Goal: Book appointment/travel/reservation

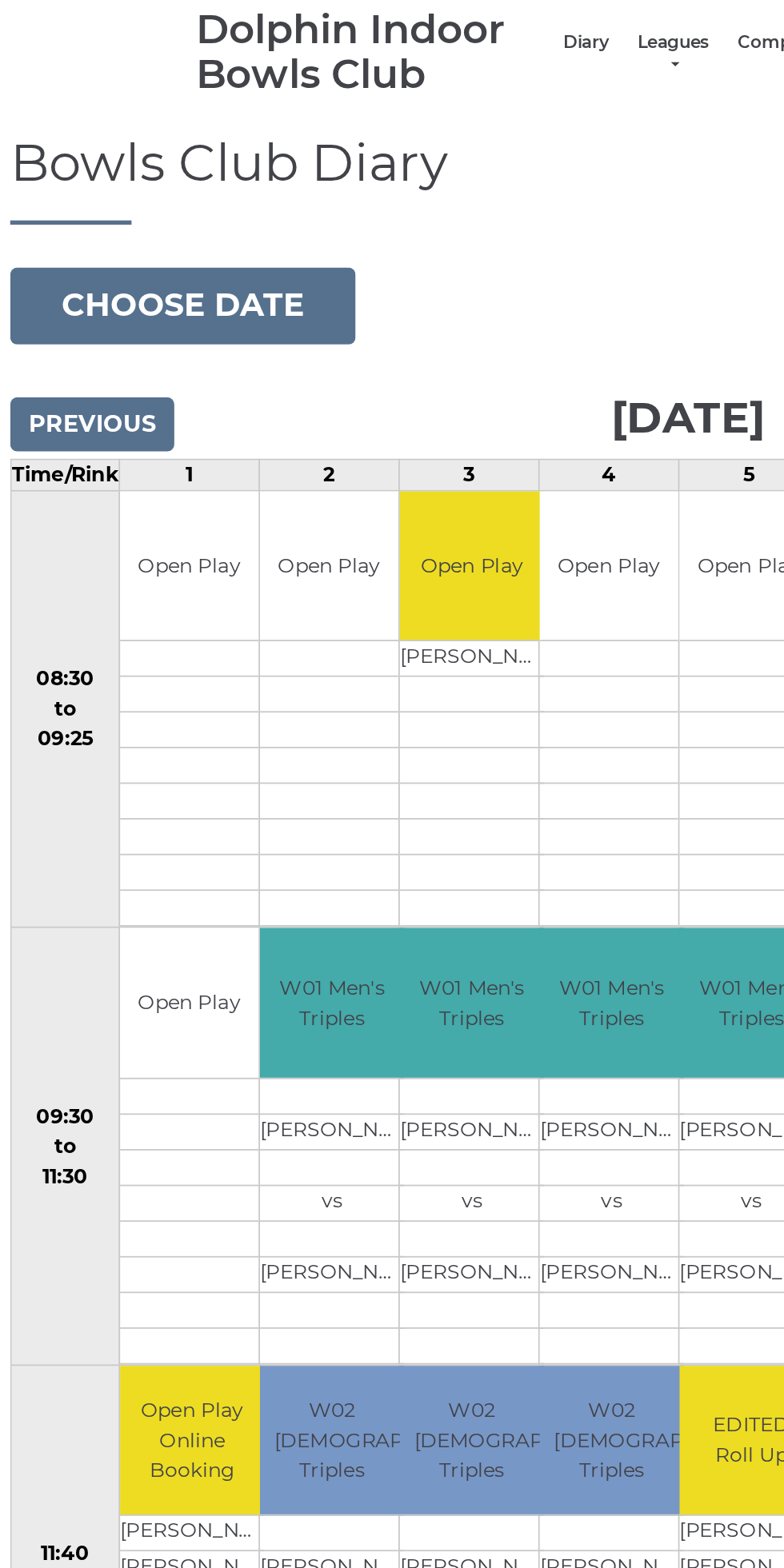
scroll to position [1, 0]
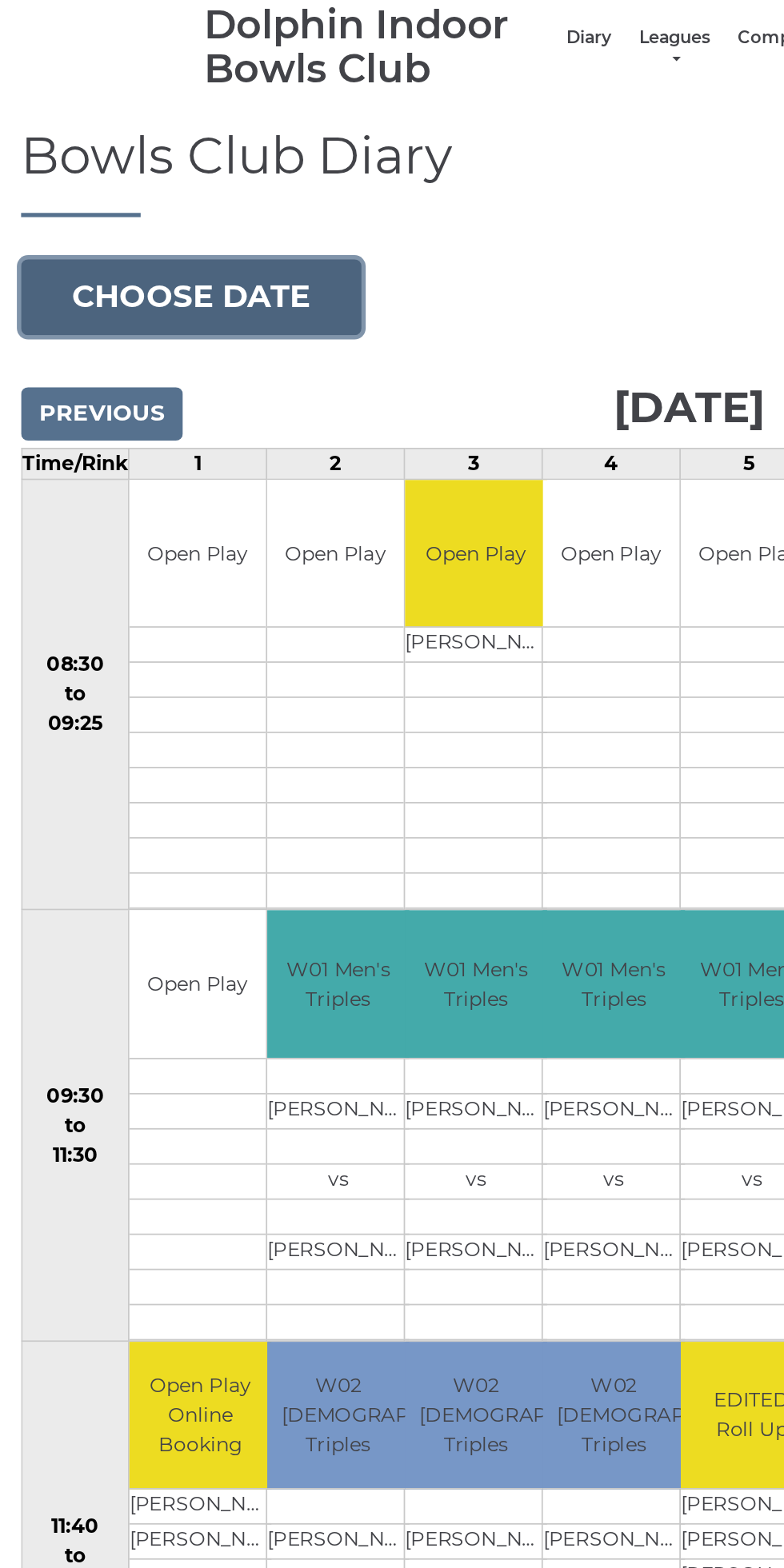
click at [149, 239] on button "Choose date" at bounding box center [108, 245] width 193 height 43
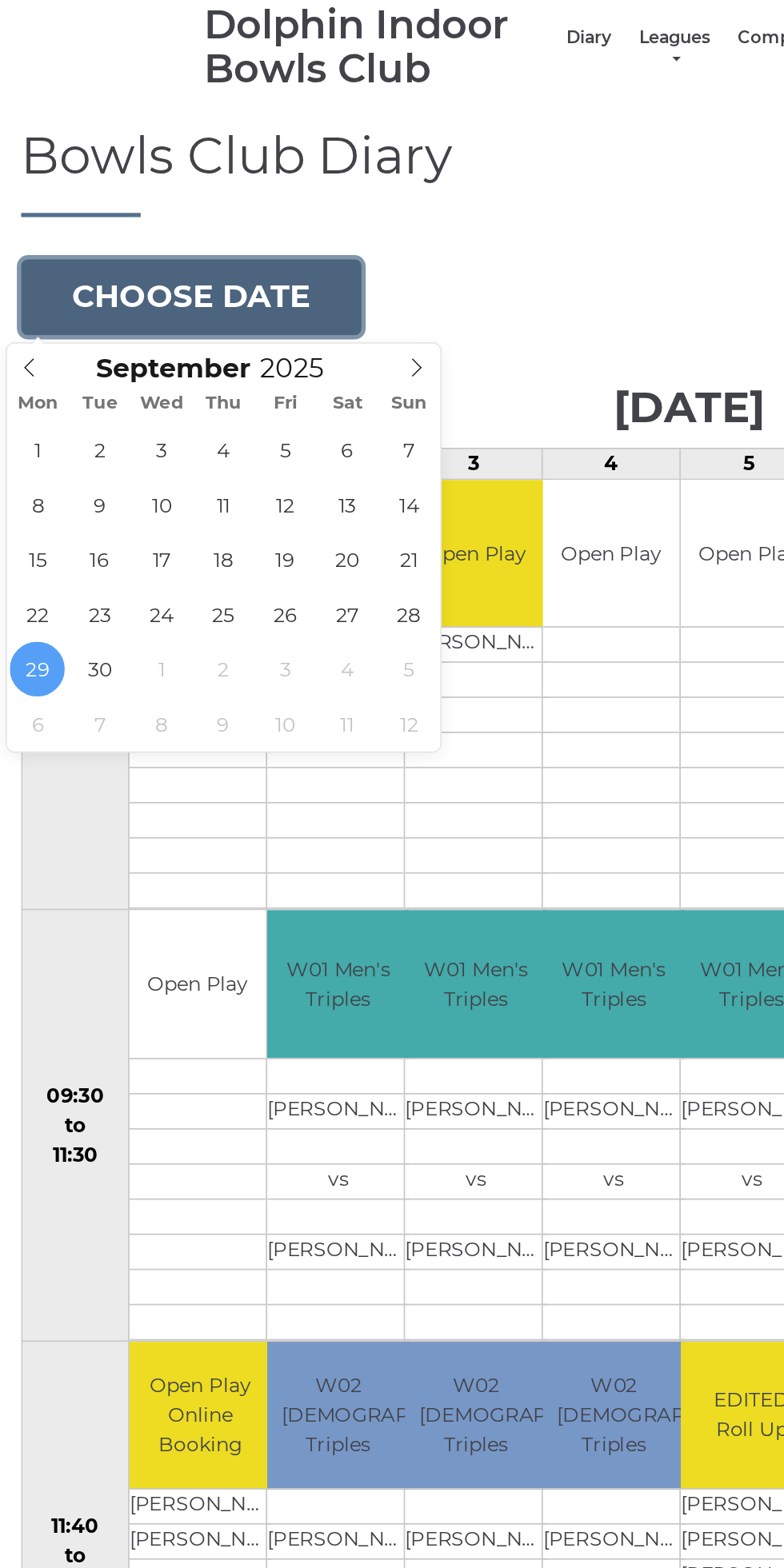
type input "2025-10-01"
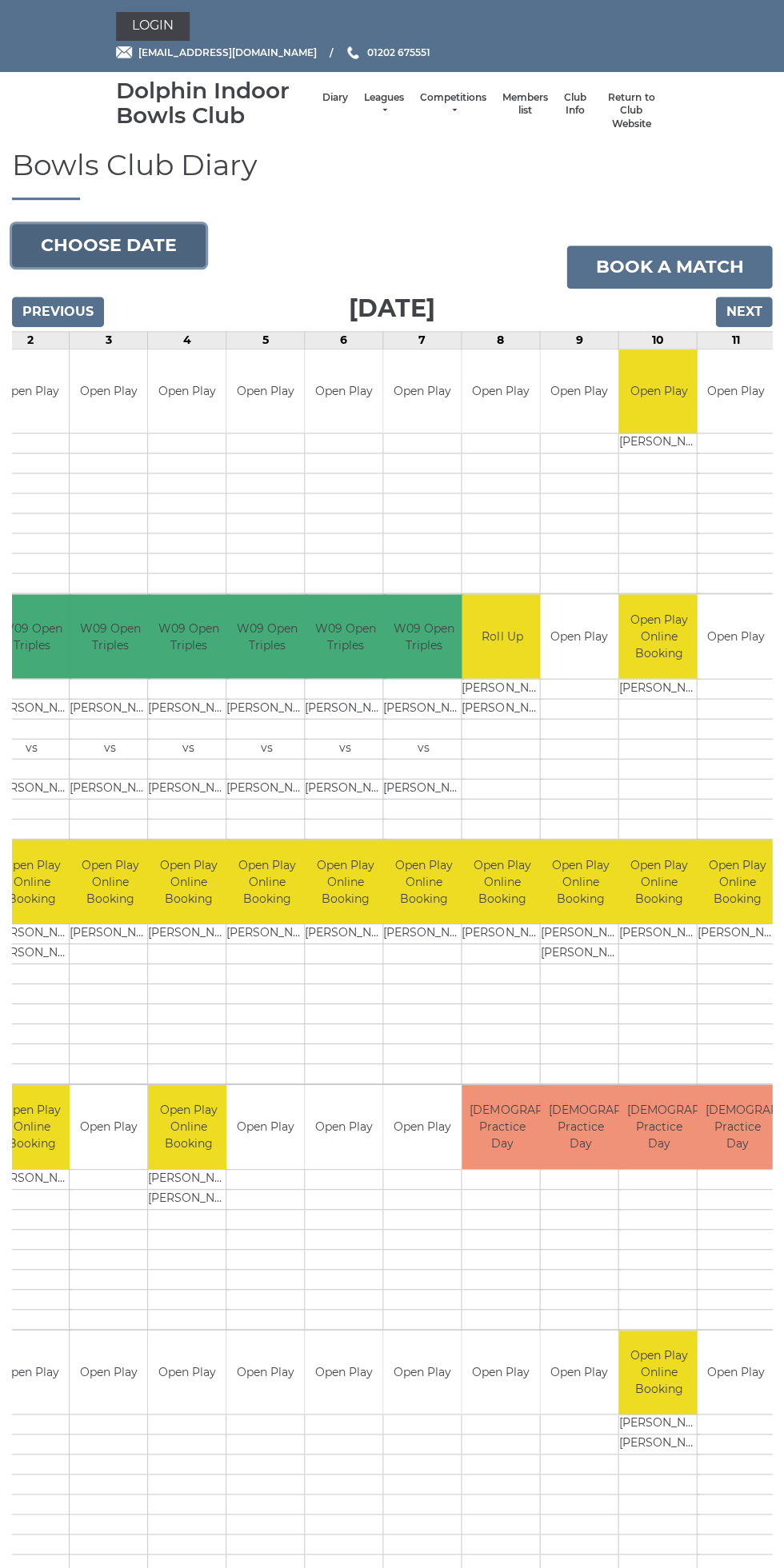
click at [152, 239] on button "Choose date" at bounding box center [108, 245] width 193 height 43
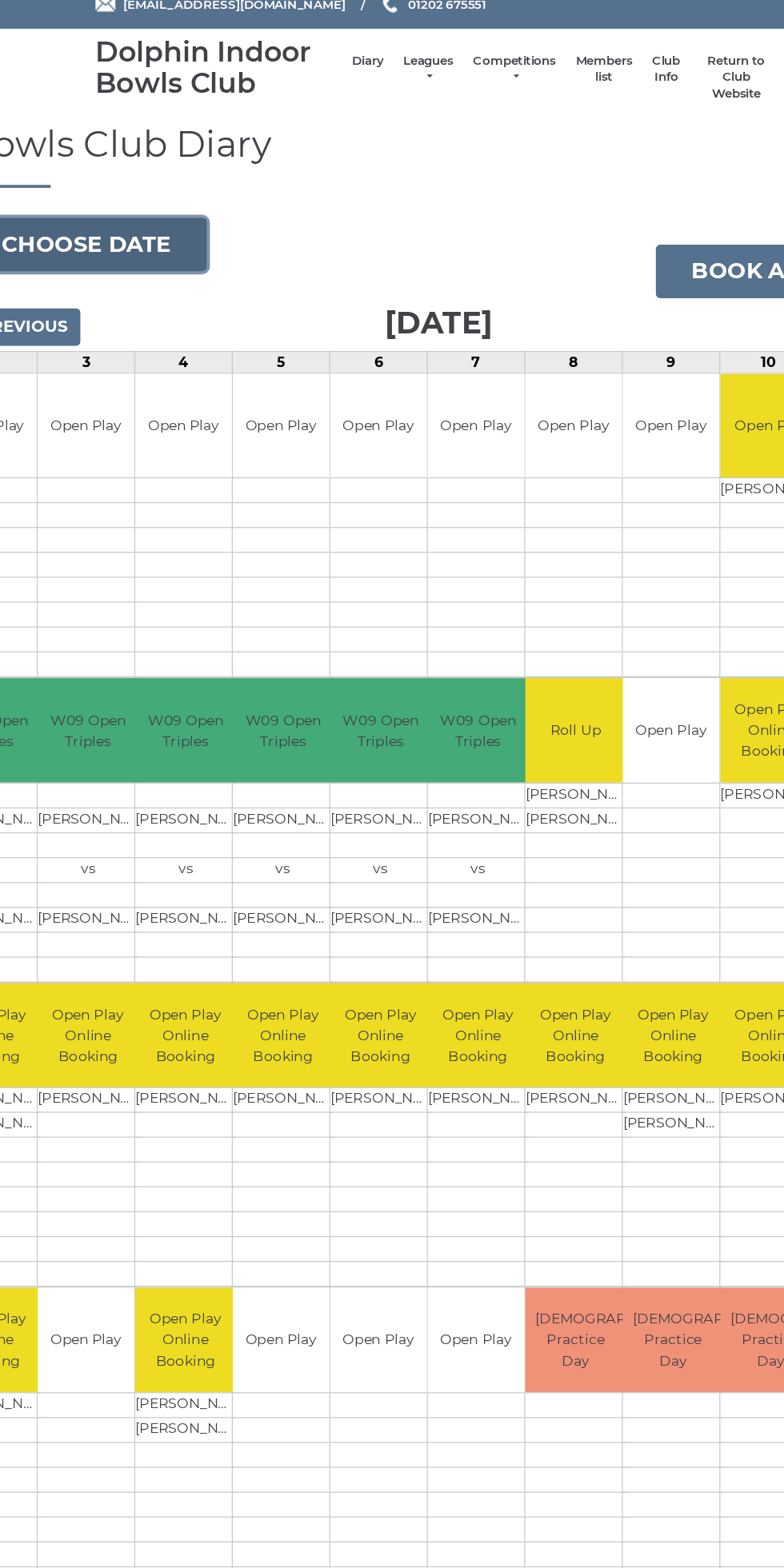
scroll to position [0, 158]
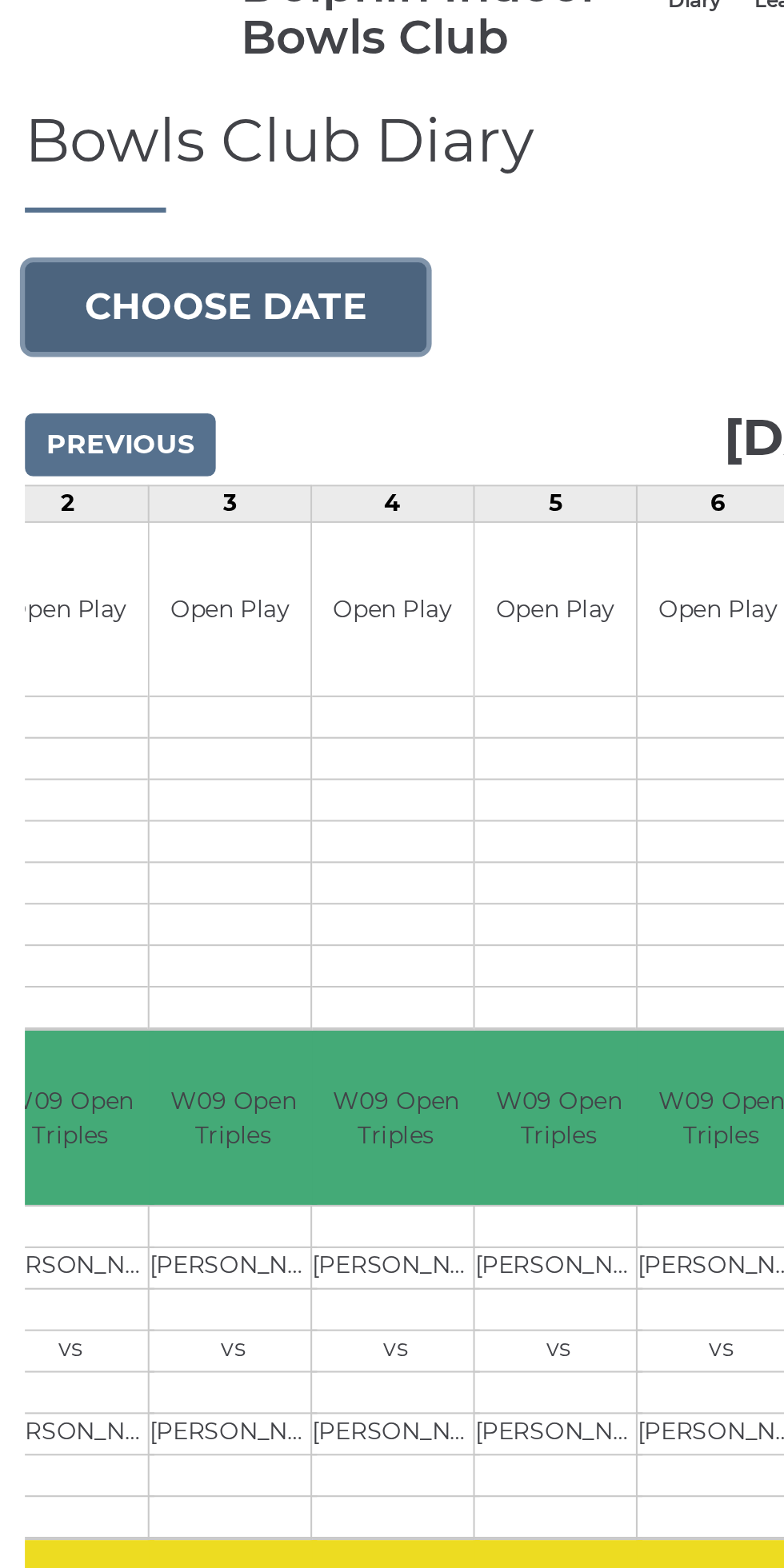
click at [146, 242] on button "Choose date" at bounding box center [108, 245] width 193 height 43
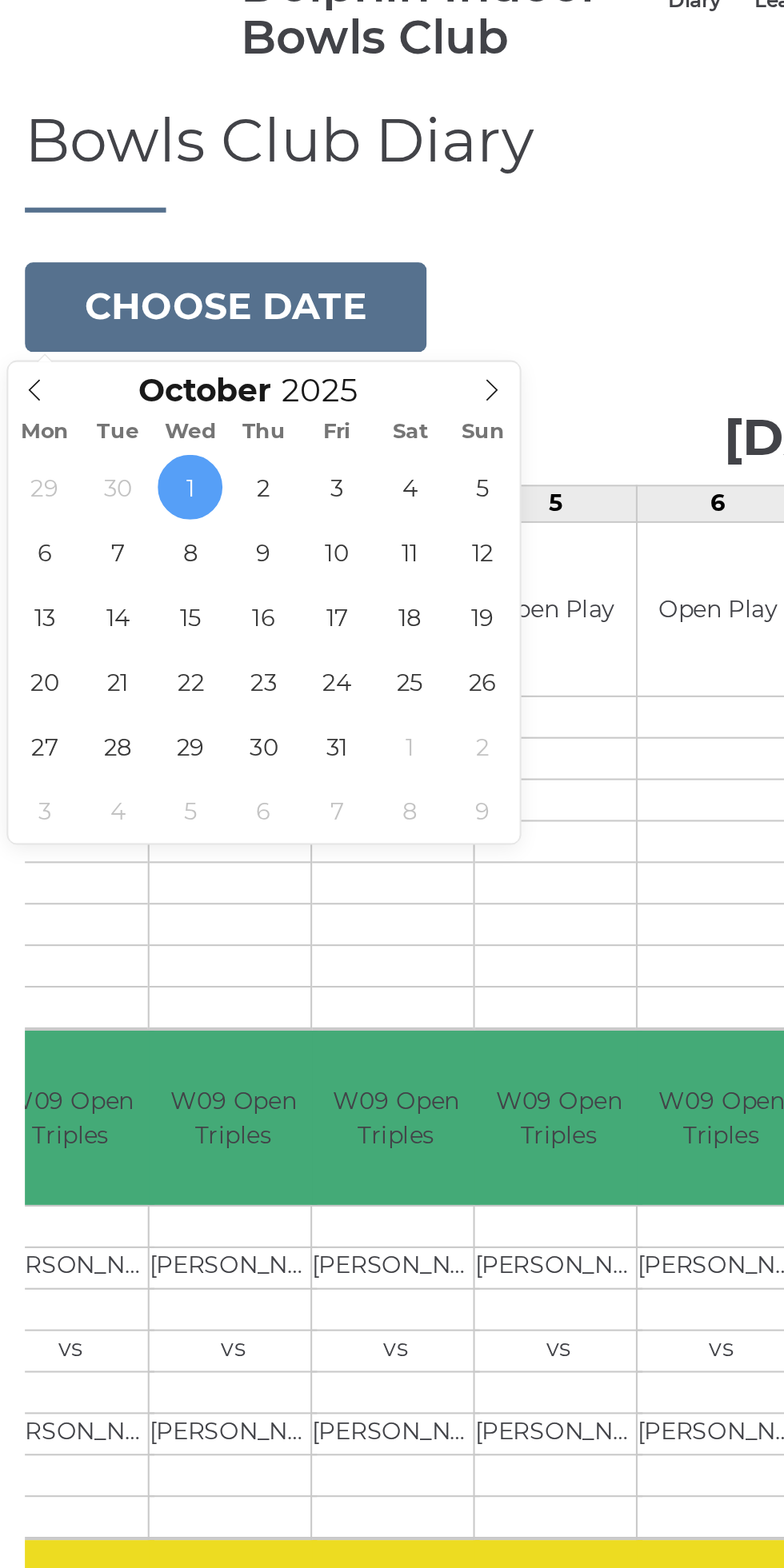
click at [238, 285] on icon at bounding box center [237, 285] width 6 height 11
click at [16, 284] on icon at bounding box center [16, 284] width 11 height 11
type input "[DATE]"
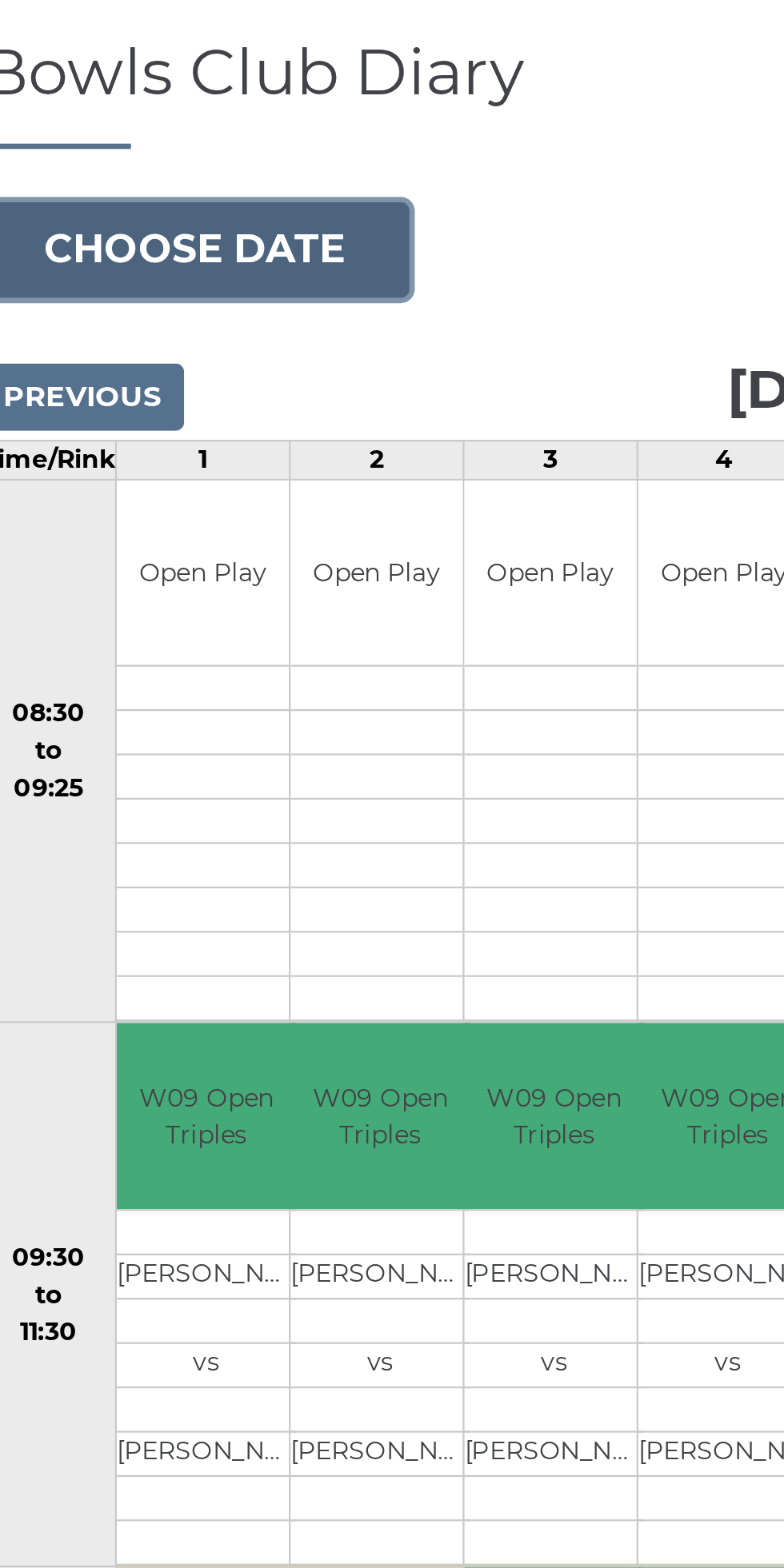
click at [146, 238] on button "Choose date" at bounding box center [108, 245] width 193 height 43
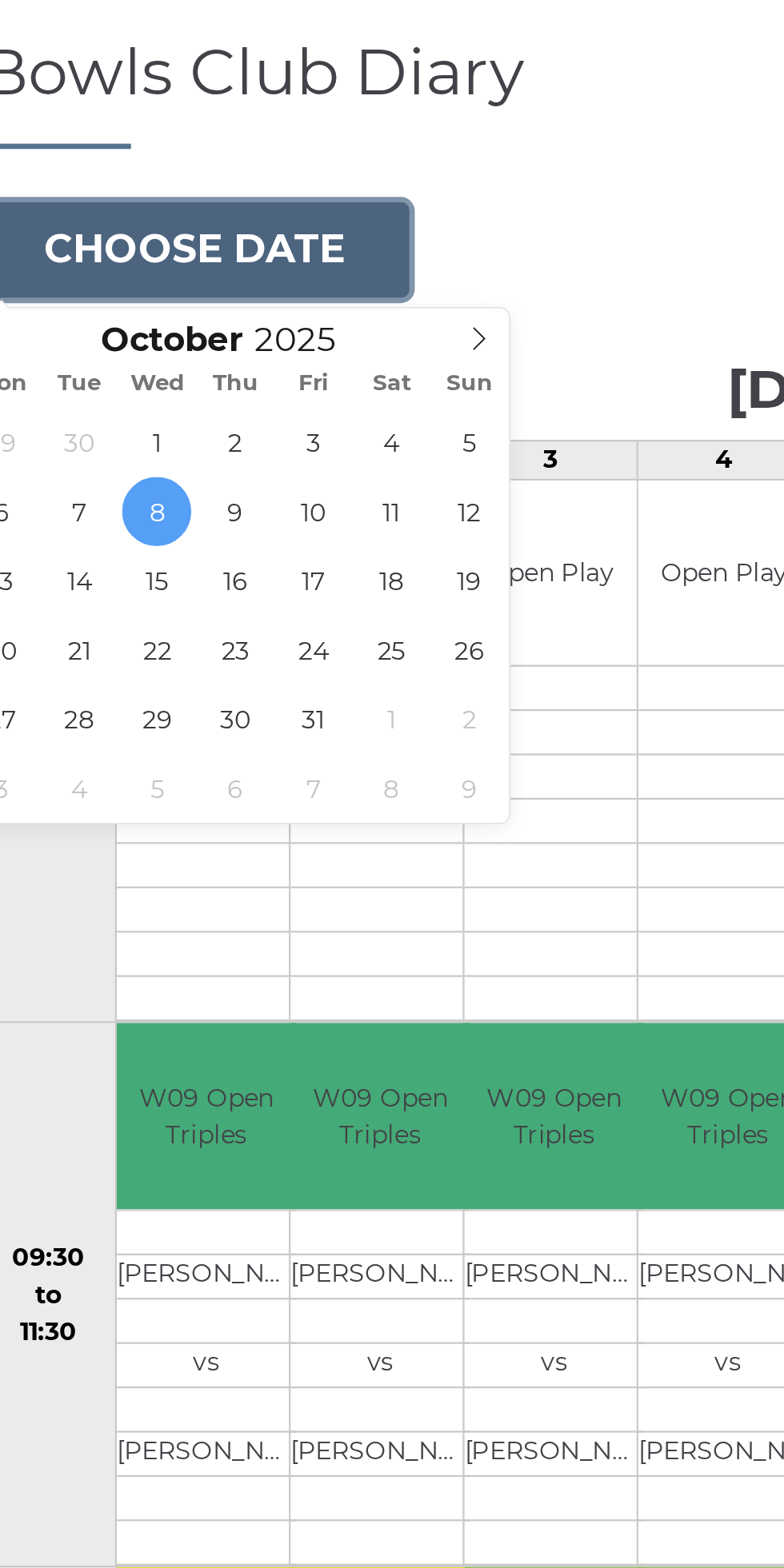
type input "2025-10-15"
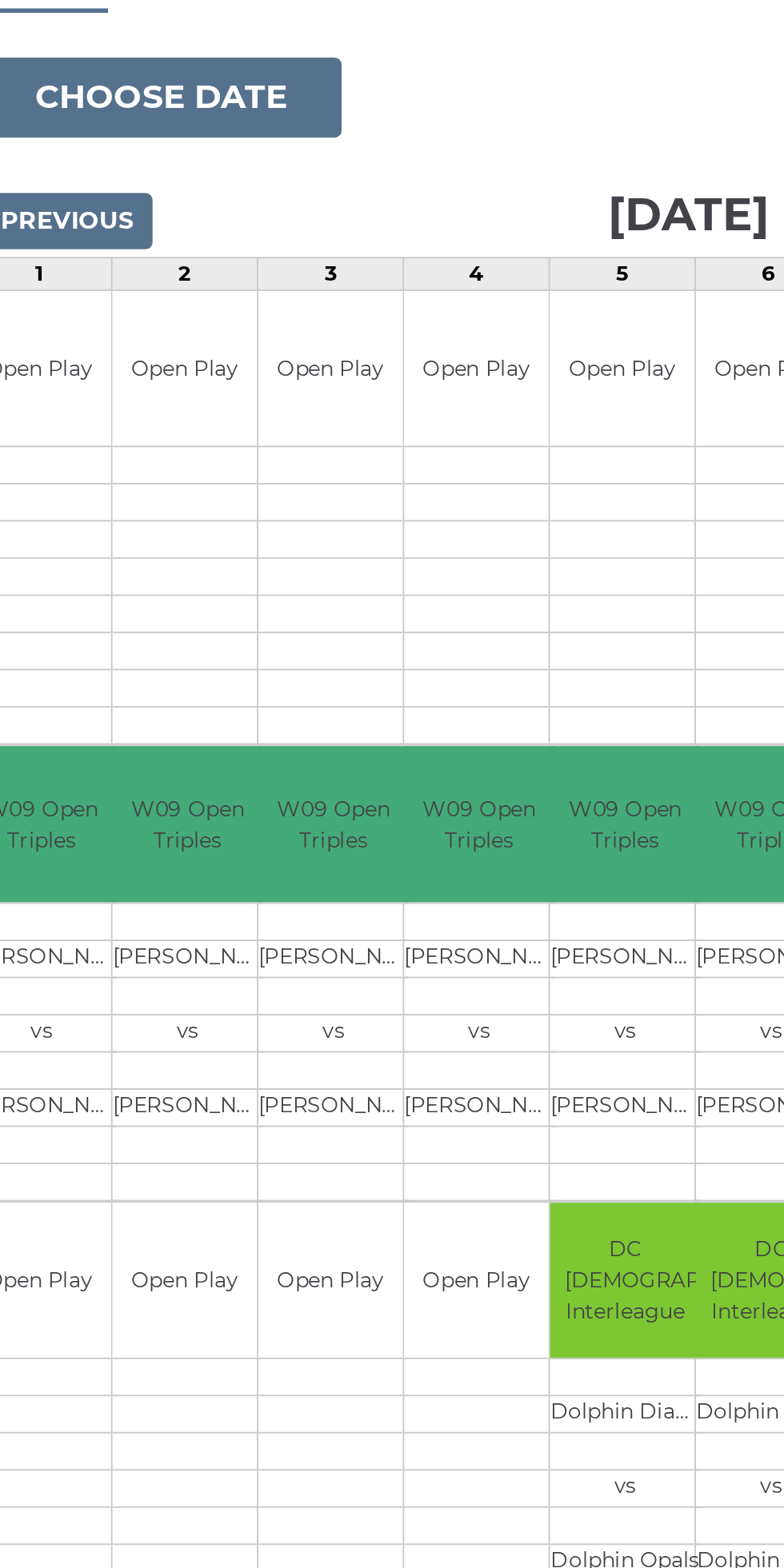
scroll to position [2, 0]
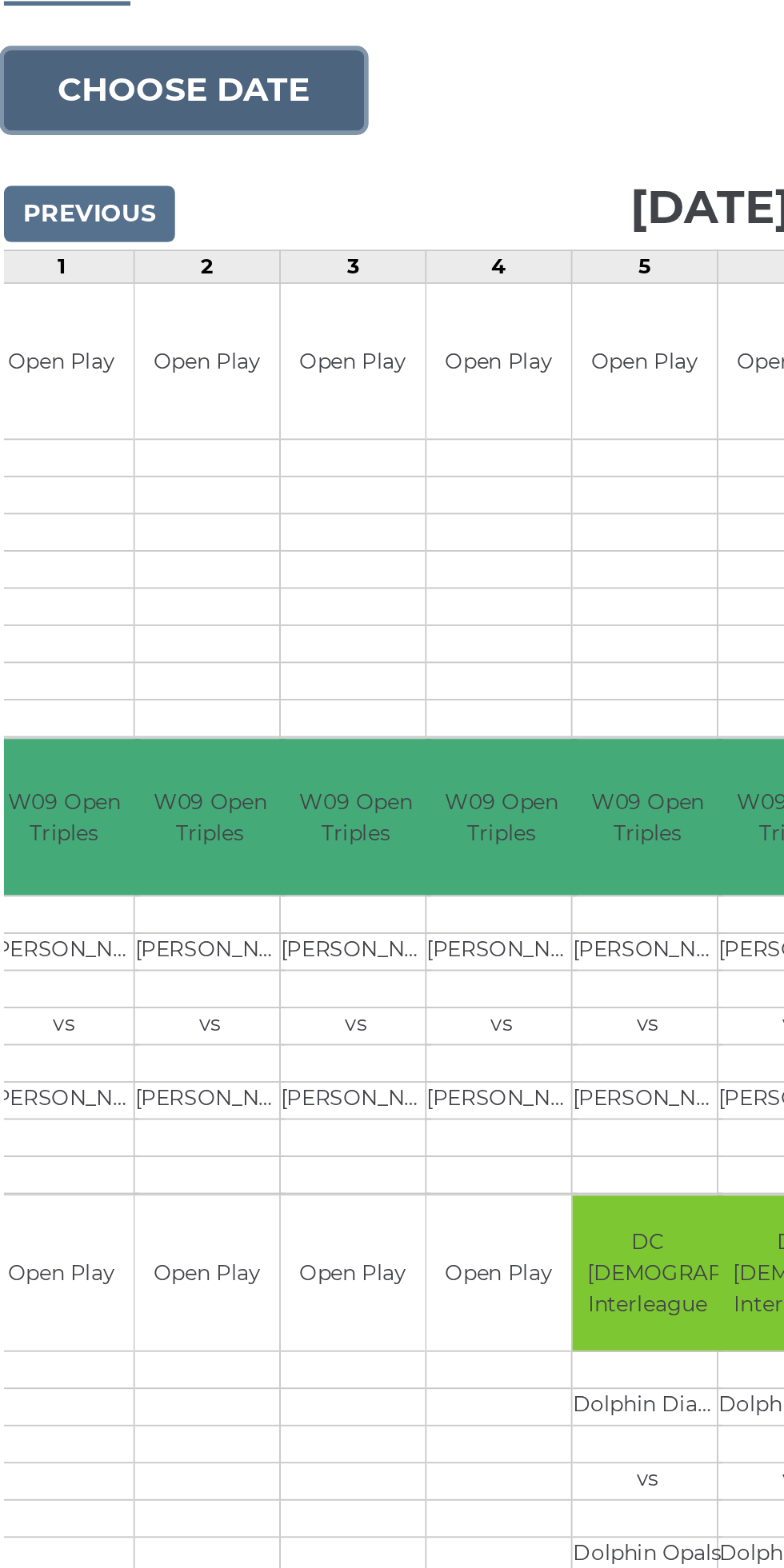
click at [145, 238] on button "Choose date" at bounding box center [108, 243] width 193 height 43
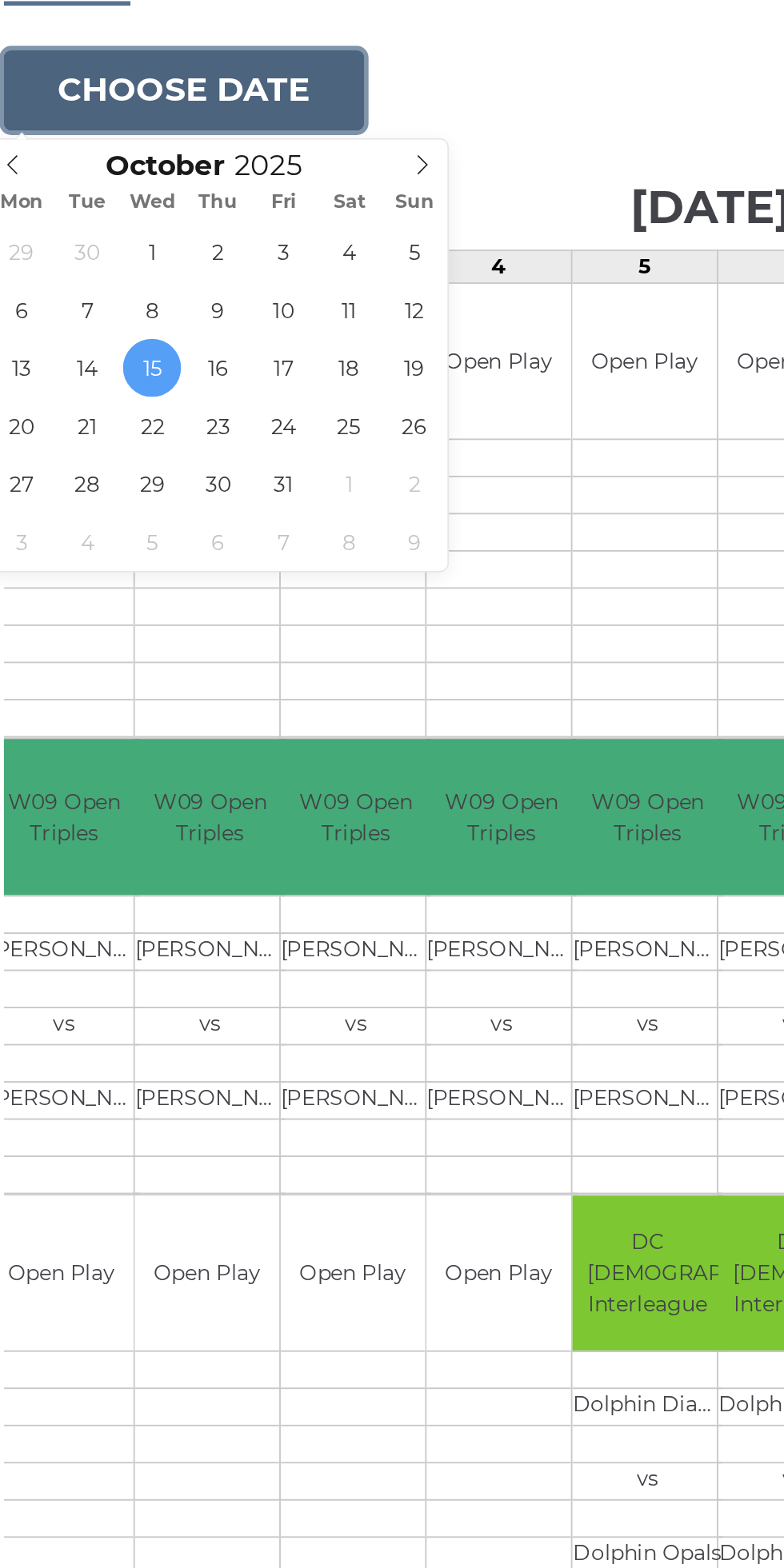
type input "[DATE]"
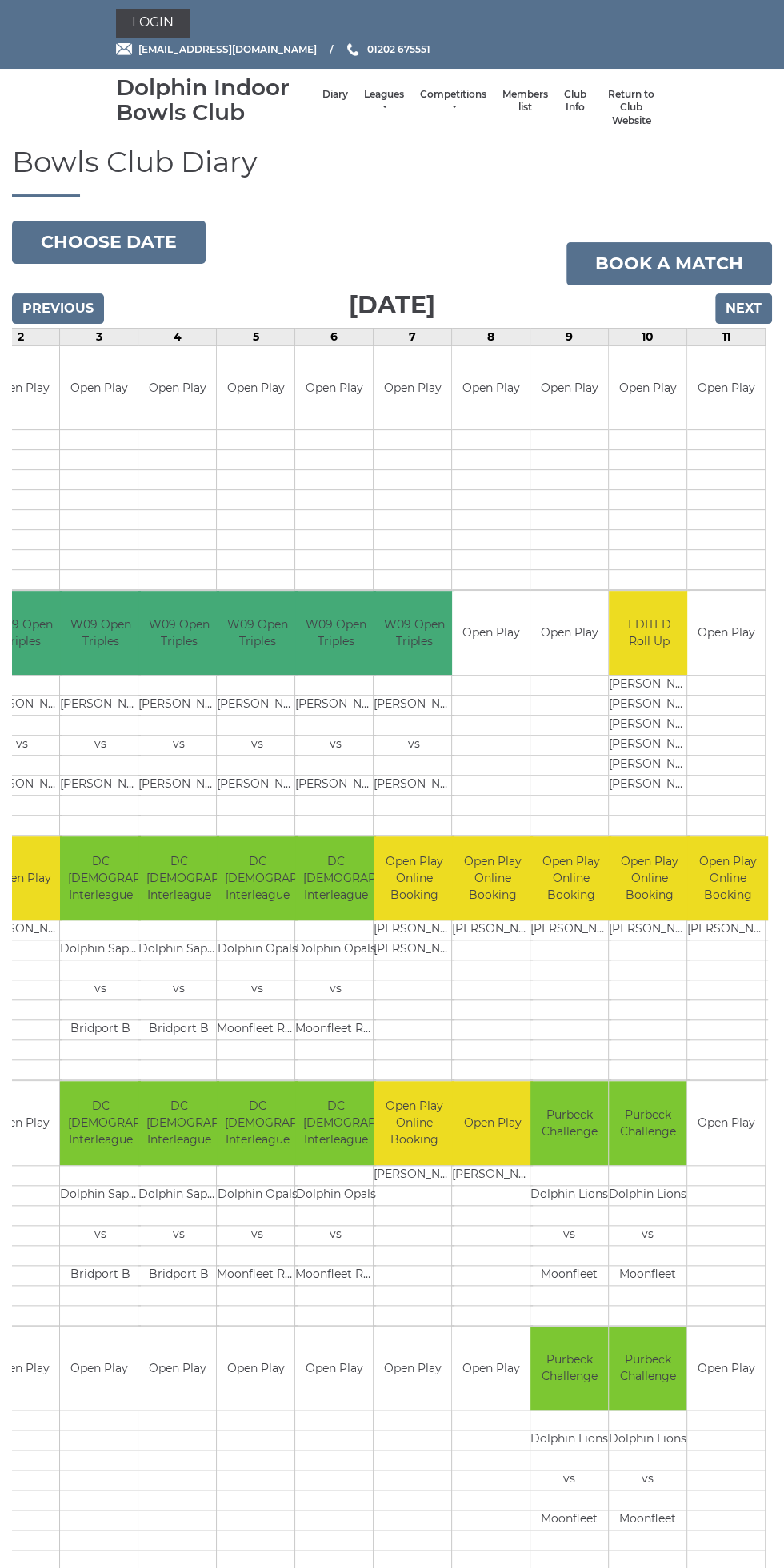
scroll to position [15, 0]
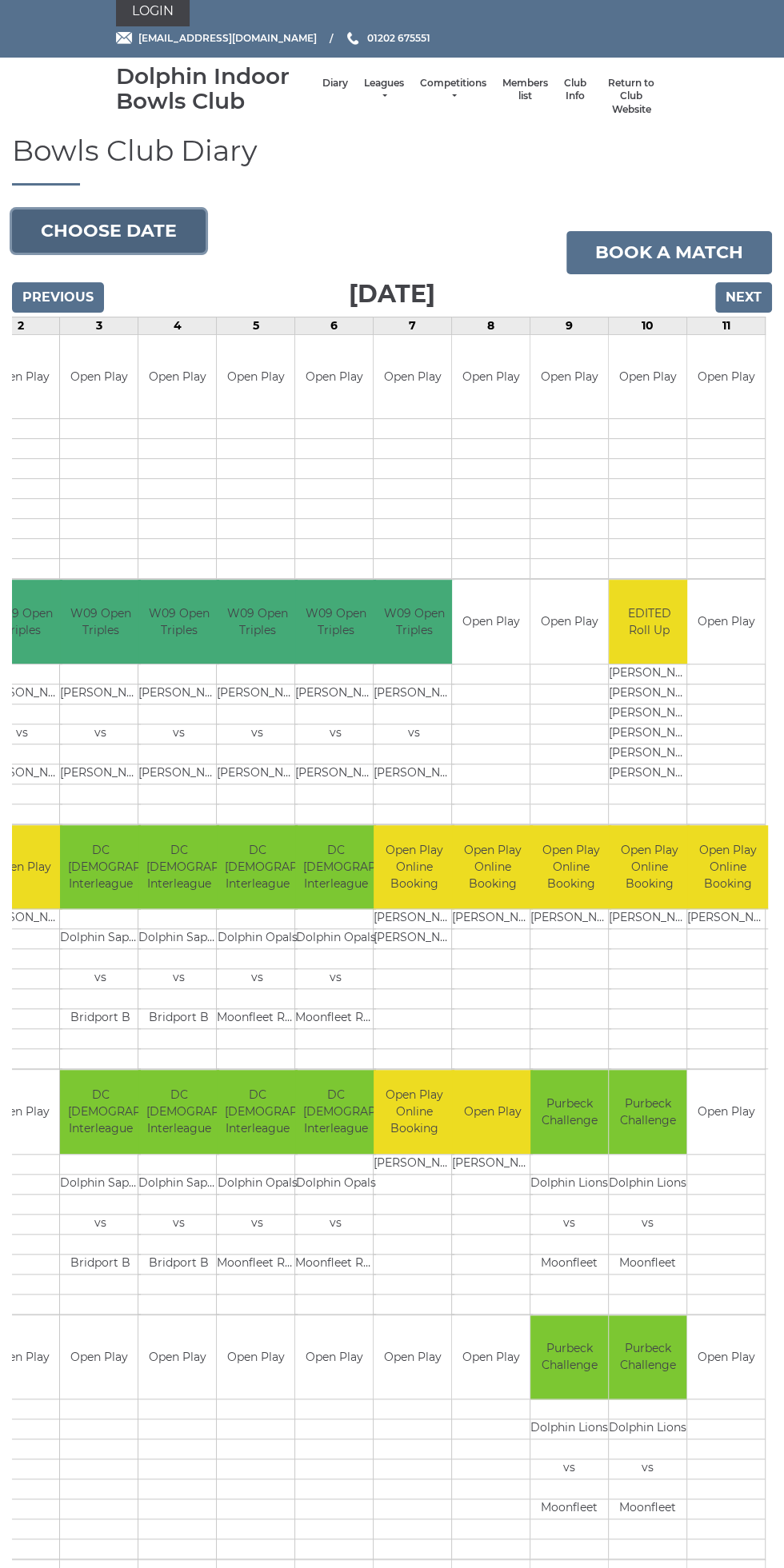
click at [132, 241] on button "Choose date" at bounding box center [108, 231] width 193 height 43
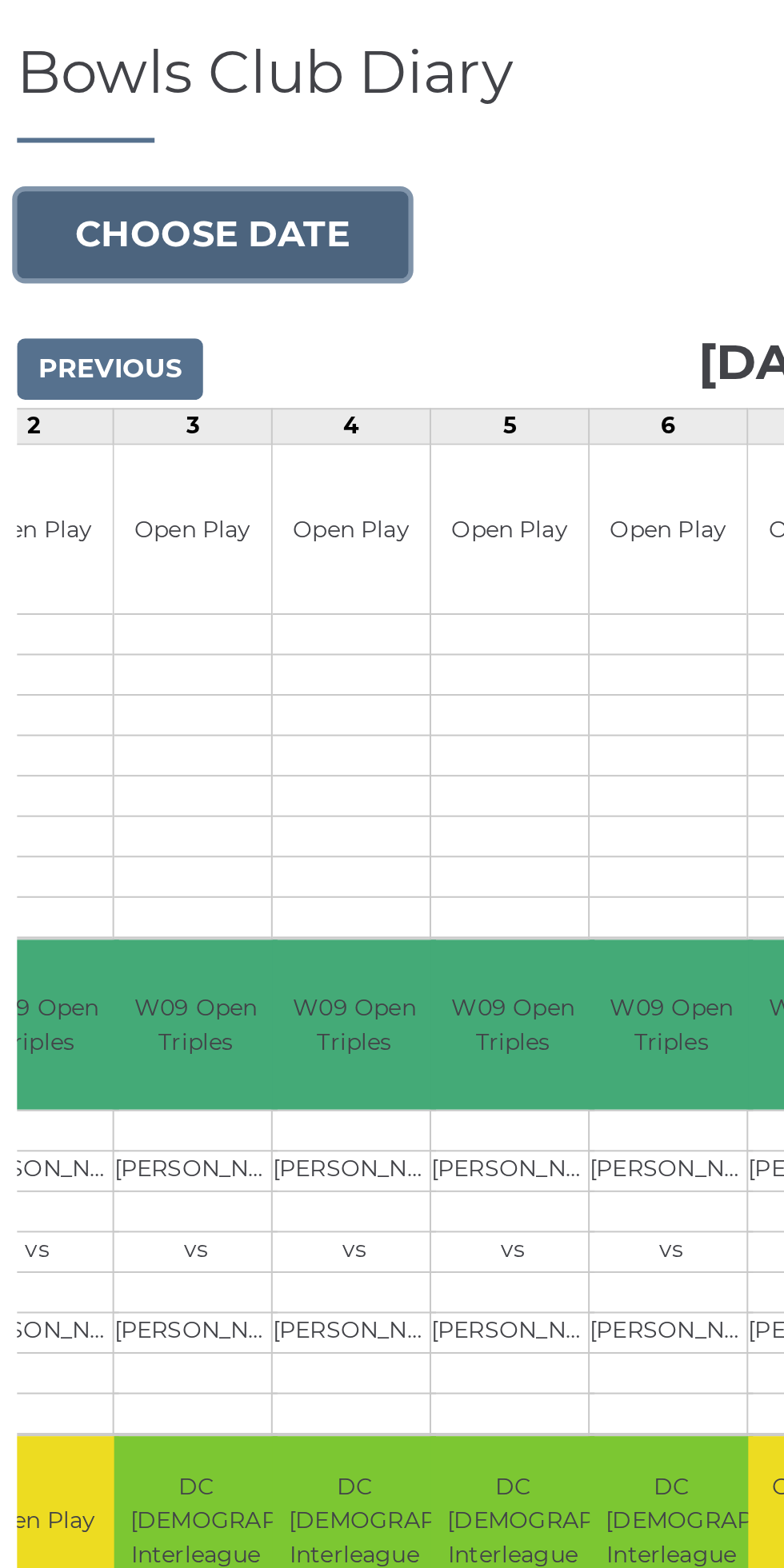
scroll to position [4, 0]
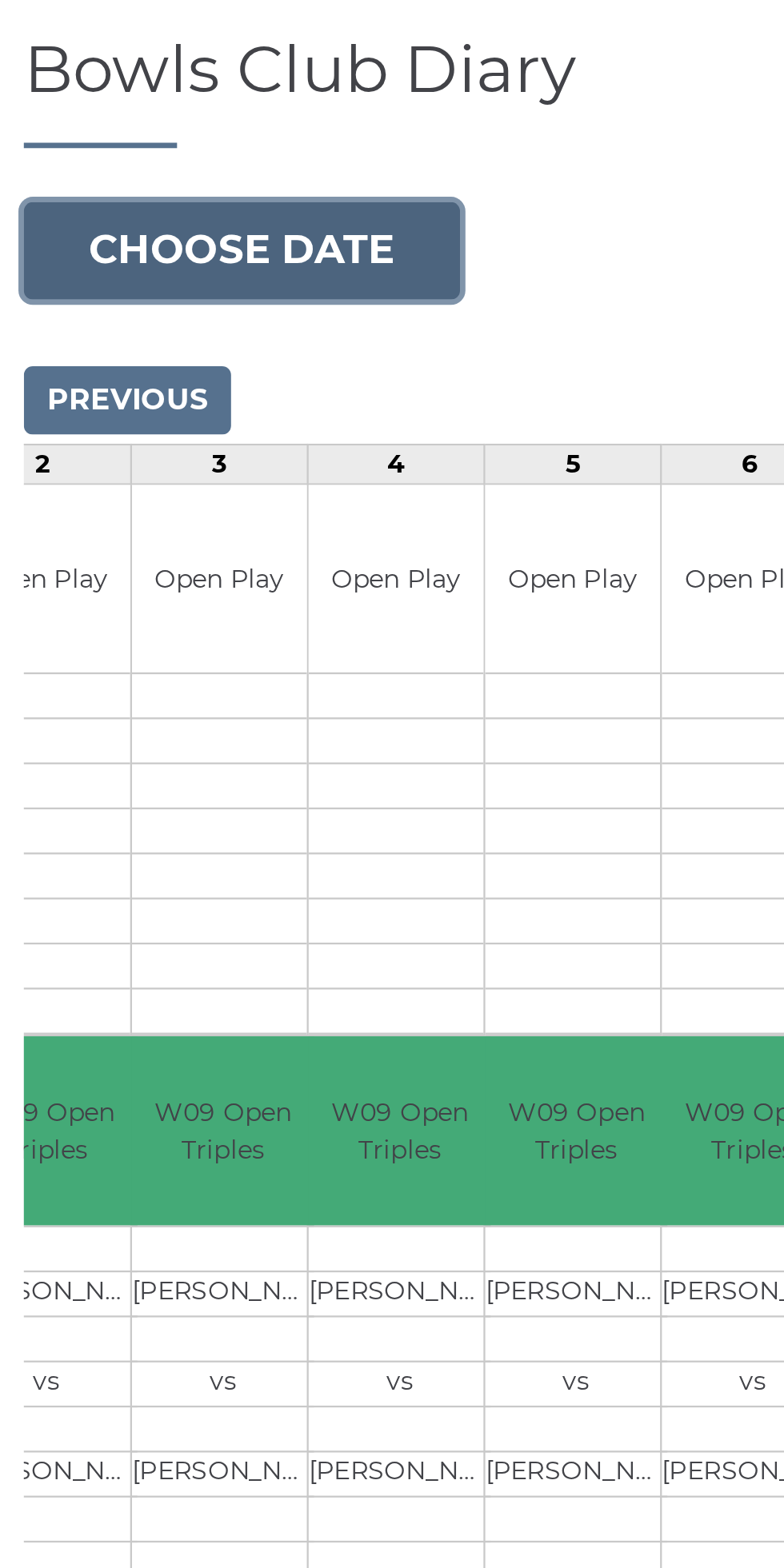
click at [150, 236] on button "Choose date" at bounding box center [108, 241] width 193 height 43
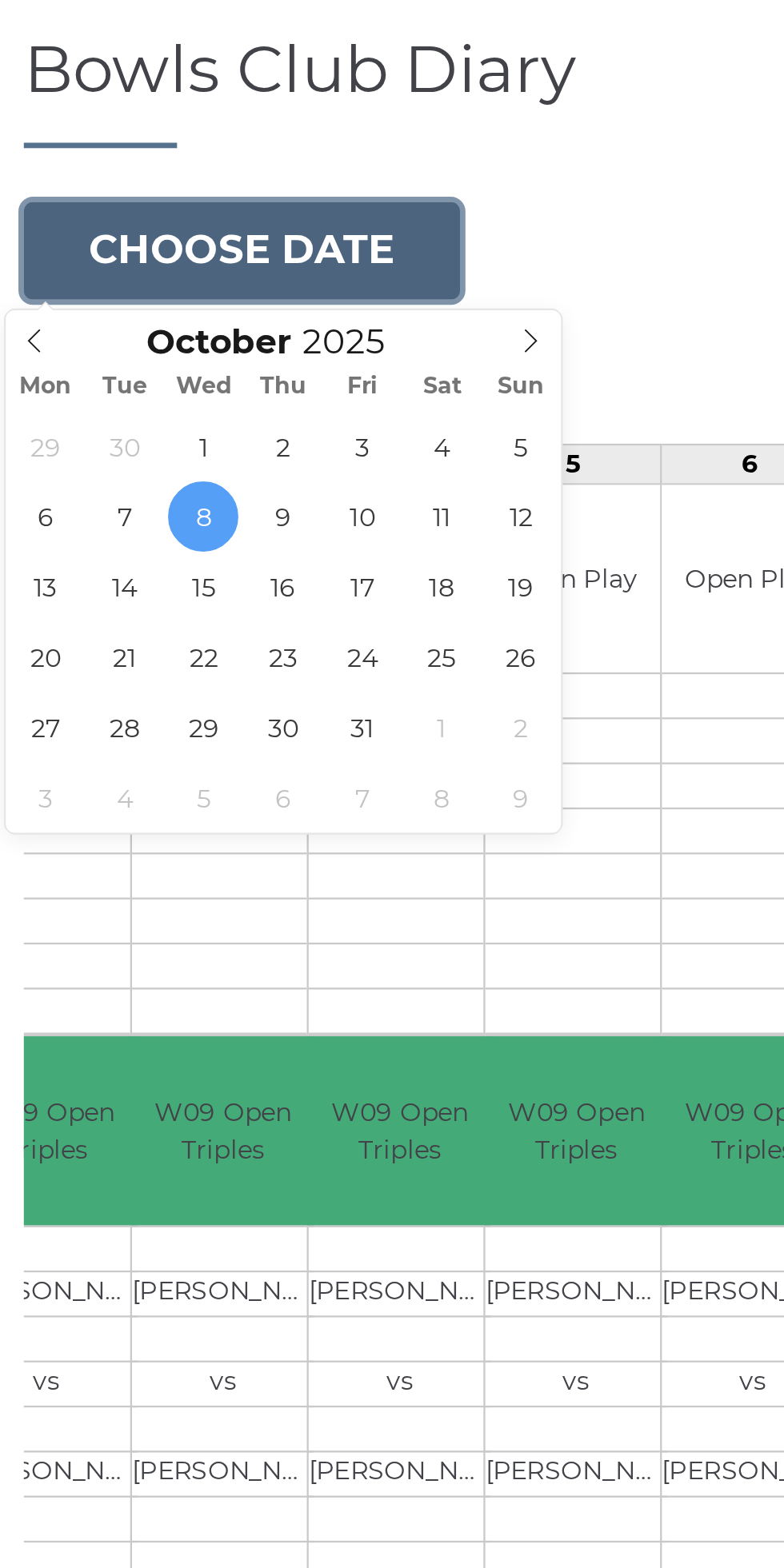
type input "[DATE]"
